Goal: Transaction & Acquisition: Purchase product/service

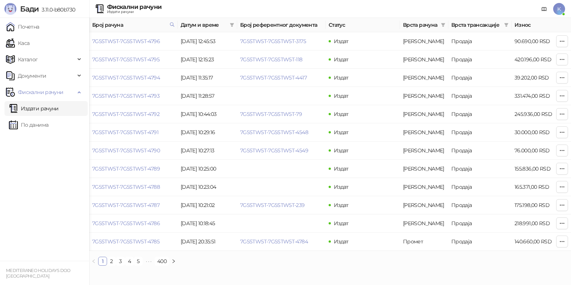
scroll to position [0, 187]
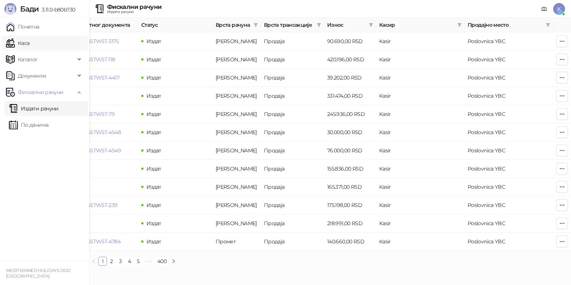
click at [29, 45] on link "Каса" at bounding box center [17, 43] width 23 height 15
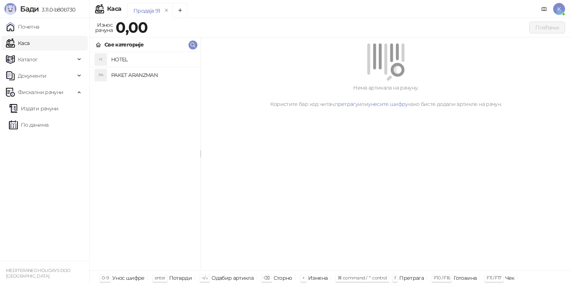
click at [162, 74] on h4 "PAKET ARANZMAN" at bounding box center [152, 75] width 83 height 12
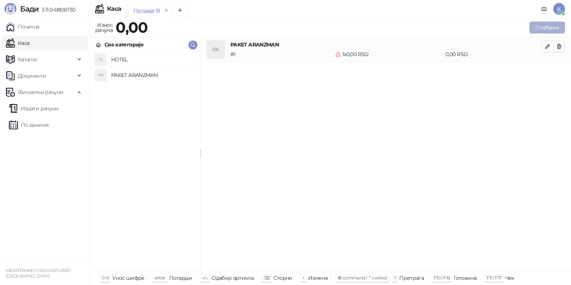
click at [550, 25] on button "Плаћање" at bounding box center [547, 28] width 36 height 12
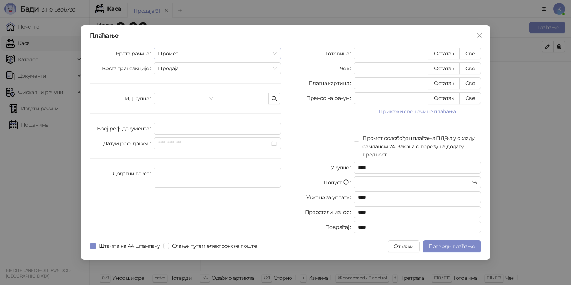
click at [189, 55] on span "Промет" at bounding box center [217, 53] width 119 height 11
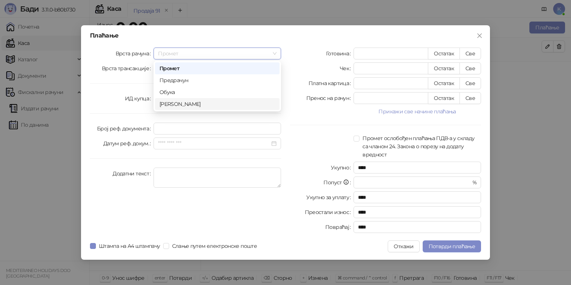
click at [172, 100] on div "[PERSON_NAME]" at bounding box center [217, 104] width 116 height 8
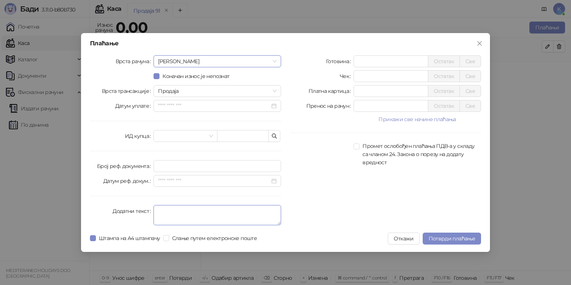
click at [173, 209] on textarea "Додатни текст" at bounding box center [216, 215] width 127 height 20
type textarea "*********"
click at [369, 91] on input "*" at bounding box center [391, 90] width 74 height 11
type input "******"
click at [440, 238] on span "Потврди плаћање" at bounding box center [451, 238] width 46 height 7
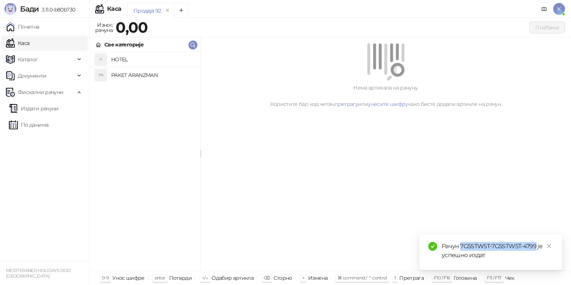
drag, startPoint x: 461, startPoint y: 246, endPoint x: 536, endPoint y: 244, distance: 75.4
click at [536, 244] on div "Рачун 7G5STW5T-7G5STW5T-4799 је успешно издат" at bounding box center [496, 251] width 111 height 18
copy div "7G5STW5T-7G5STW5T-4799"
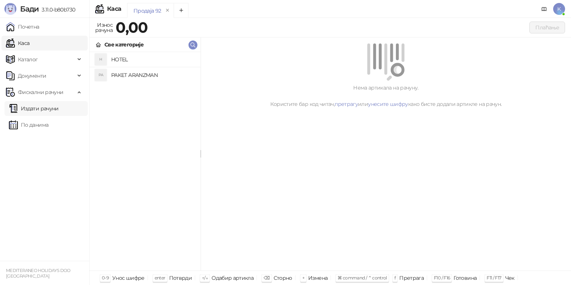
click at [38, 113] on link "Издати рачуни" at bounding box center [34, 108] width 50 height 15
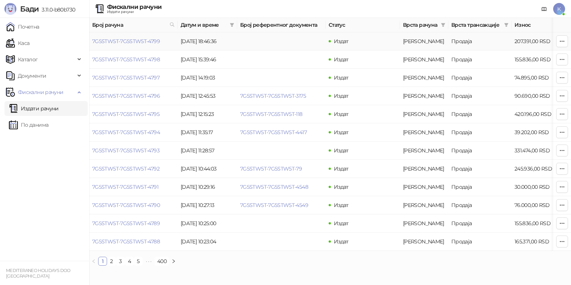
click at [560, 41] on icon "button" at bounding box center [562, 41] width 4 height 0
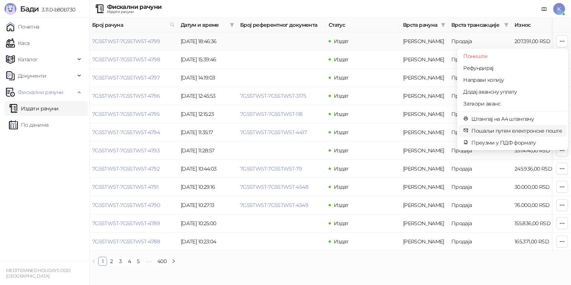
click at [512, 133] on span "Пошаљи путем електронске поште" at bounding box center [516, 131] width 91 height 8
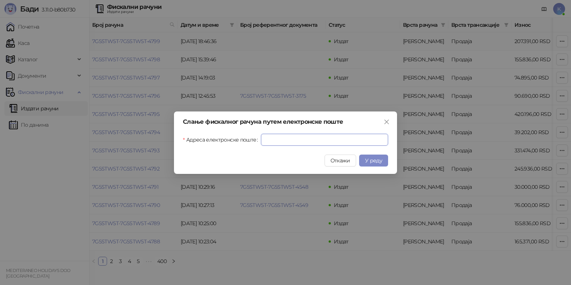
click at [299, 143] on input "Адреса електронске поште" at bounding box center [324, 140] width 127 height 12
paste input "**********"
type input "**********"
click at [374, 161] on span "У реду" at bounding box center [373, 160] width 17 height 7
